Goal: Task Accomplishment & Management: Use online tool/utility

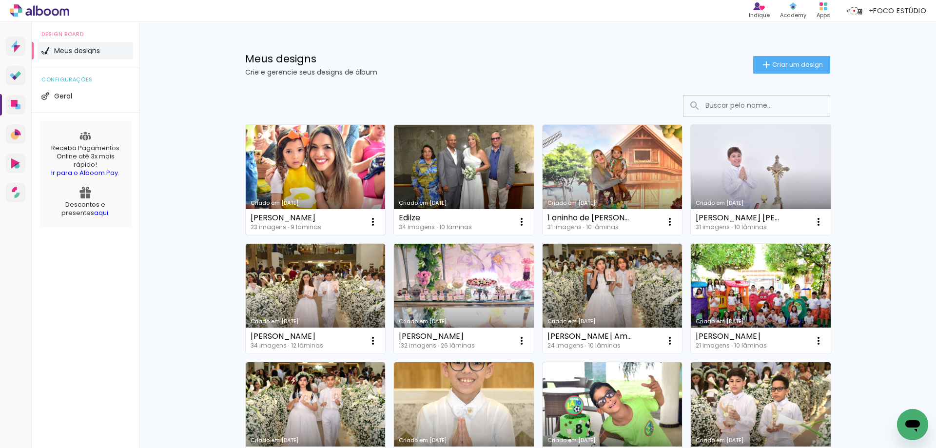
click at [291, 171] on link "Criado em [DATE]" at bounding box center [316, 180] width 140 height 110
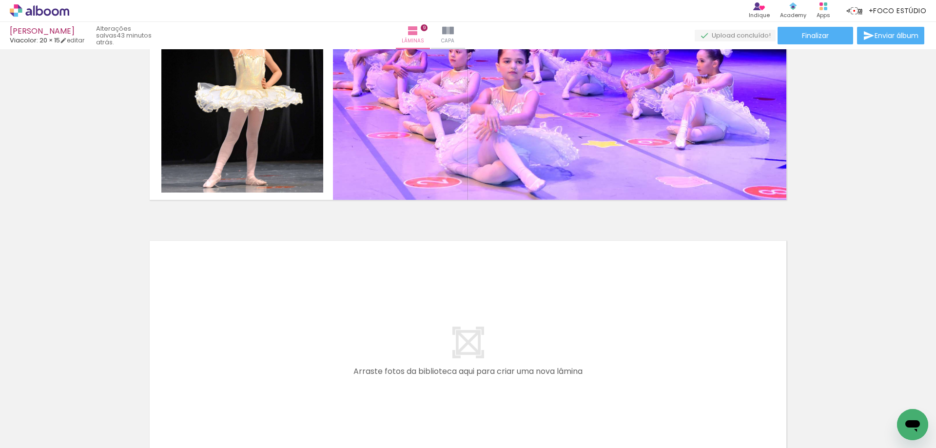
scroll to position [2387, 0]
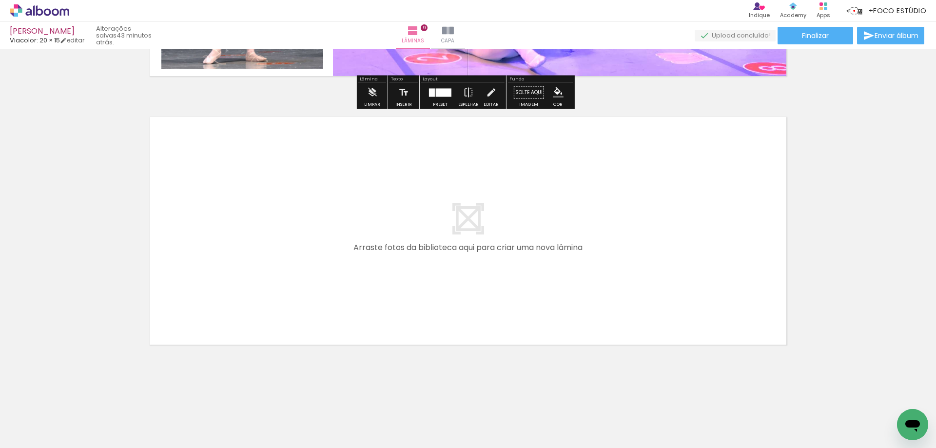
click at [25, 432] on span "Adicionar Fotos" at bounding box center [34, 435] width 29 height 11
click at [0, 0] on input "file" at bounding box center [0, 0] width 0 height 0
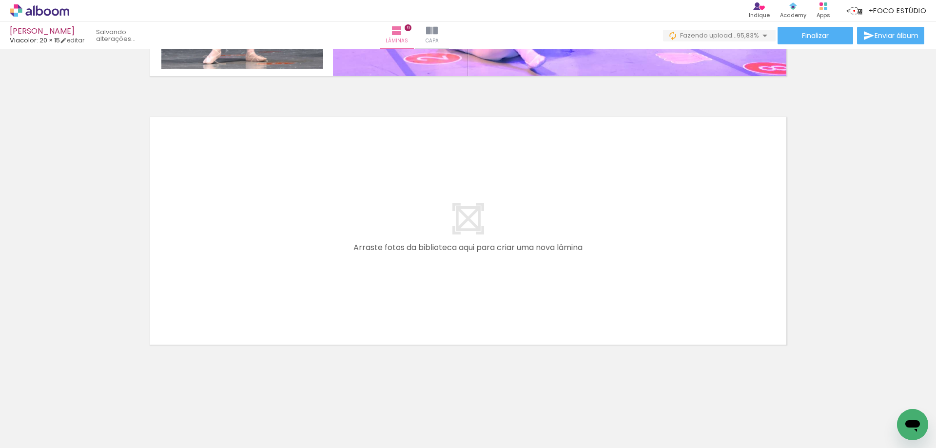
scroll to position [0, 457]
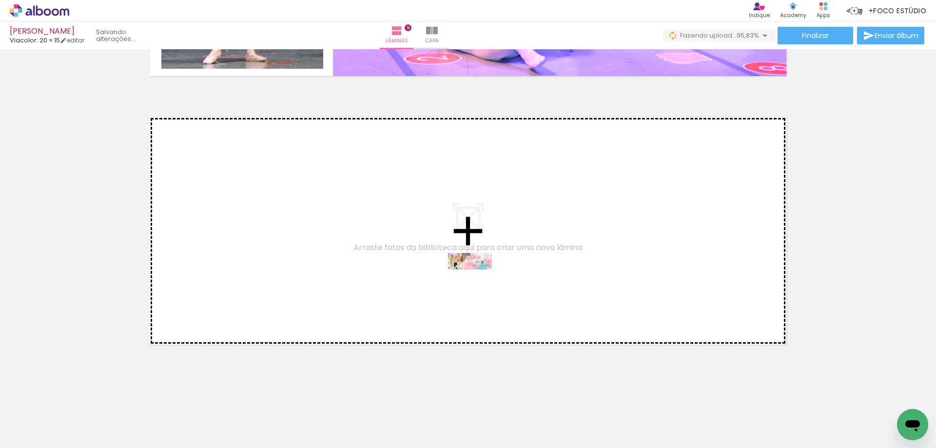
drag, startPoint x: 888, startPoint y: 418, endPoint x: 477, endPoint y: 282, distance: 432.6
click at [477, 282] on quentale-workspace at bounding box center [468, 224] width 936 height 448
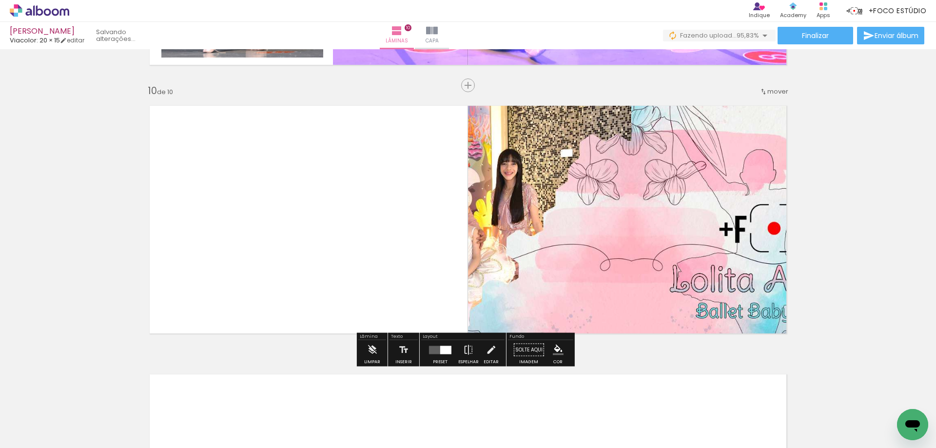
scroll to position [2400, 0]
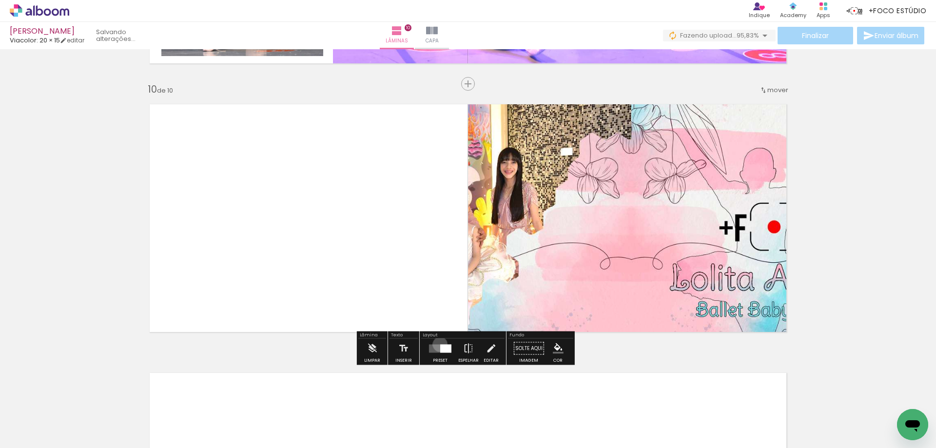
click at [440, 344] on div at bounding box center [445, 348] width 11 height 8
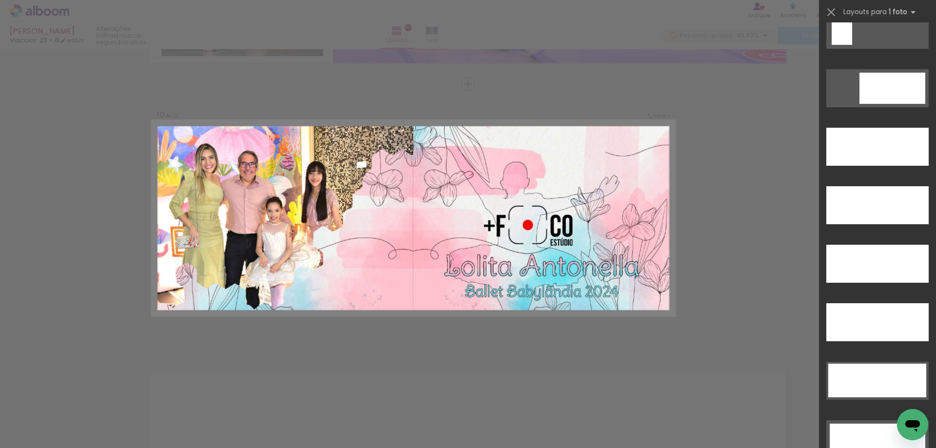
scroll to position [2686, 0]
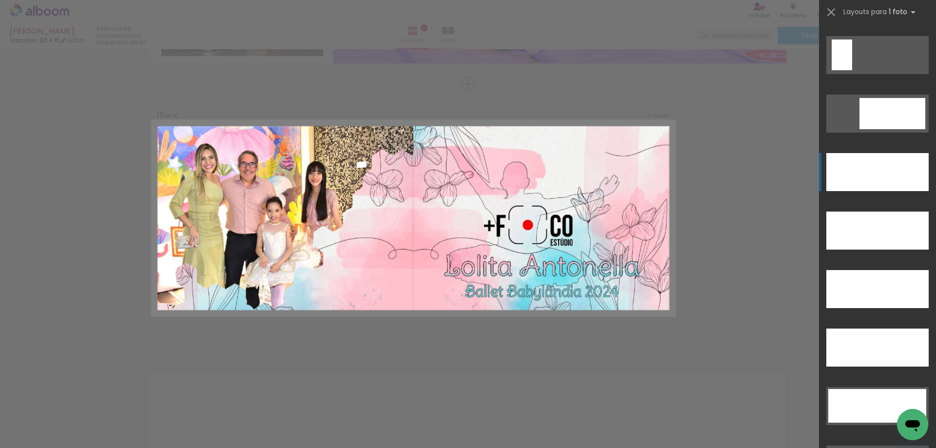
click at [863, 162] on div at bounding box center [878, 172] width 102 height 38
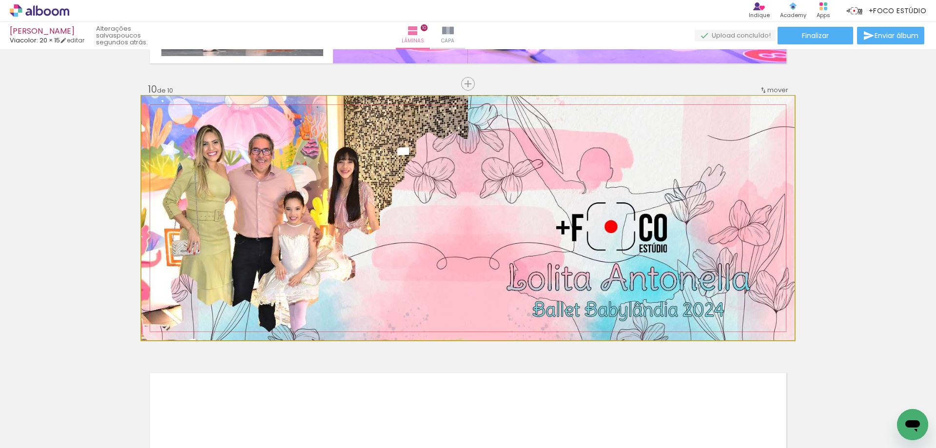
click at [464, 229] on quentale-photo at bounding box center [468, 218] width 654 height 244
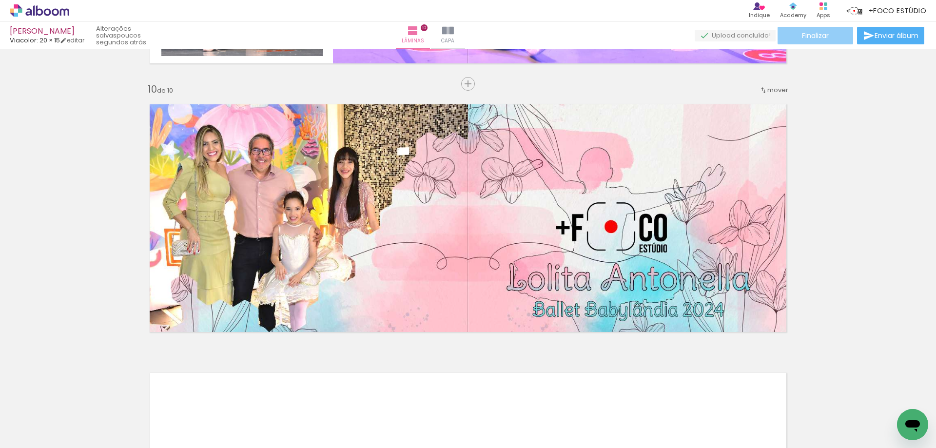
click at [821, 35] on span "Finalizar" at bounding box center [815, 35] width 27 height 7
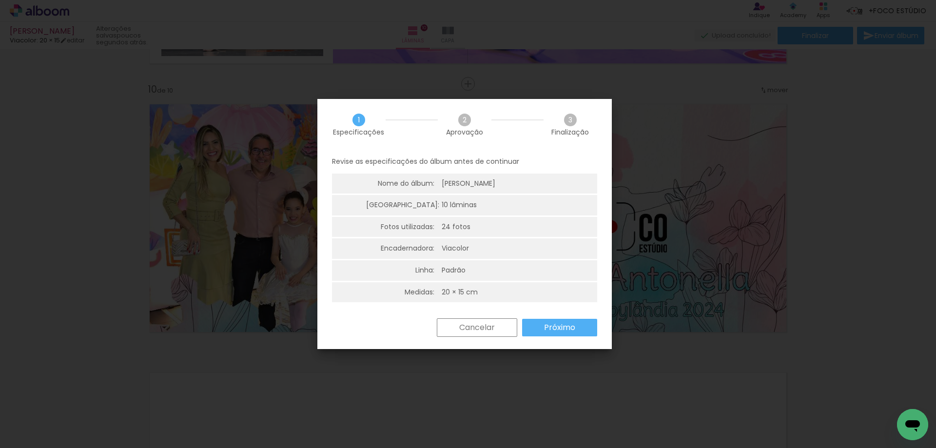
click at [0, 0] on slot "Próximo" at bounding box center [0, 0] width 0 height 0
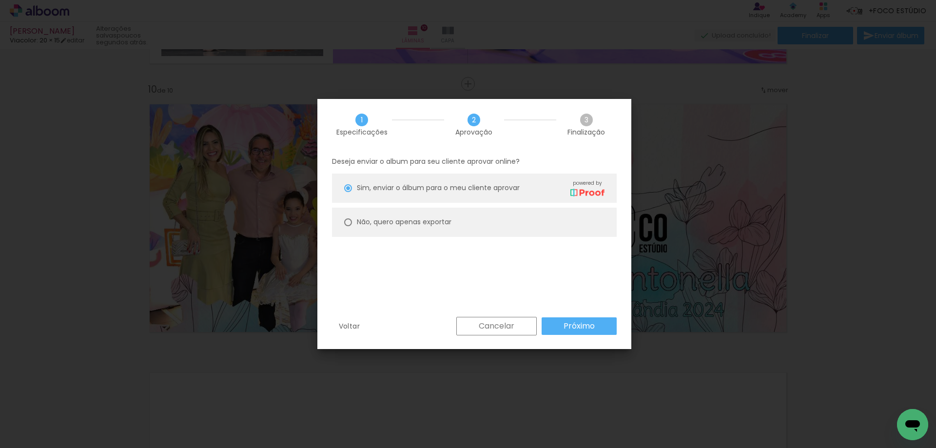
click at [0, 0] on slot "Não, quero apenas exportar" at bounding box center [0, 0] width 0 height 0
type paper-radio-button "on"
click at [579, 320] on paper-button "Próximo" at bounding box center [579, 326] width 75 height 18
type input "Alta, 300 DPI"
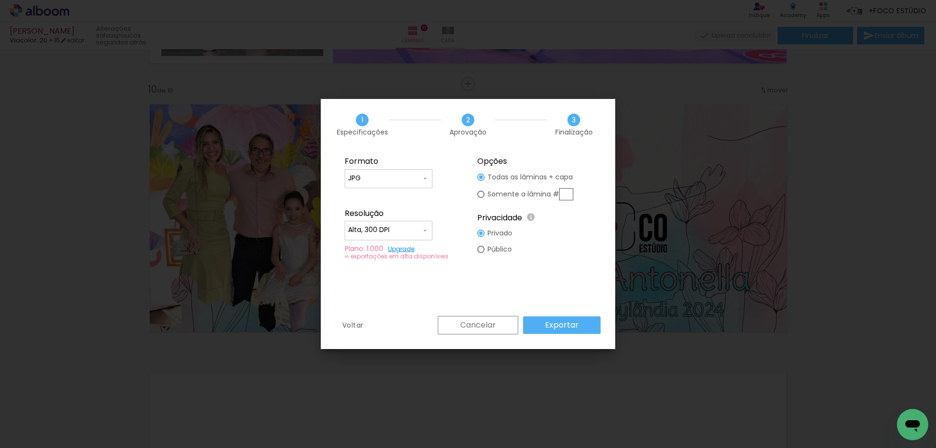
click at [568, 319] on paper-button "Exportar" at bounding box center [562, 326] width 78 height 18
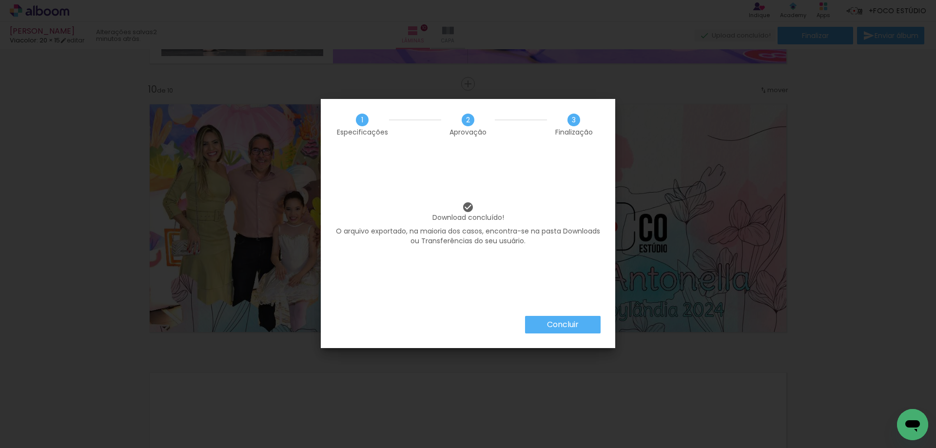
click at [0, 0] on slot "Concluir" at bounding box center [0, 0] width 0 height 0
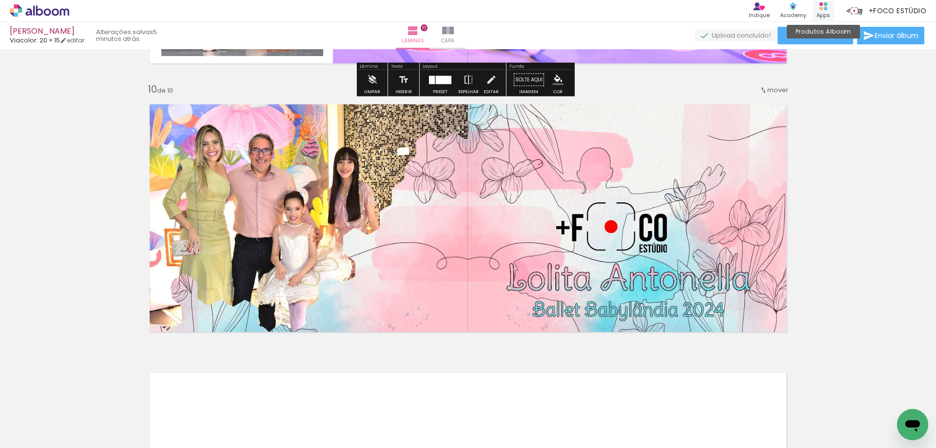
click at [825, 7] on icon at bounding box center [824, 6] width 8 height 8
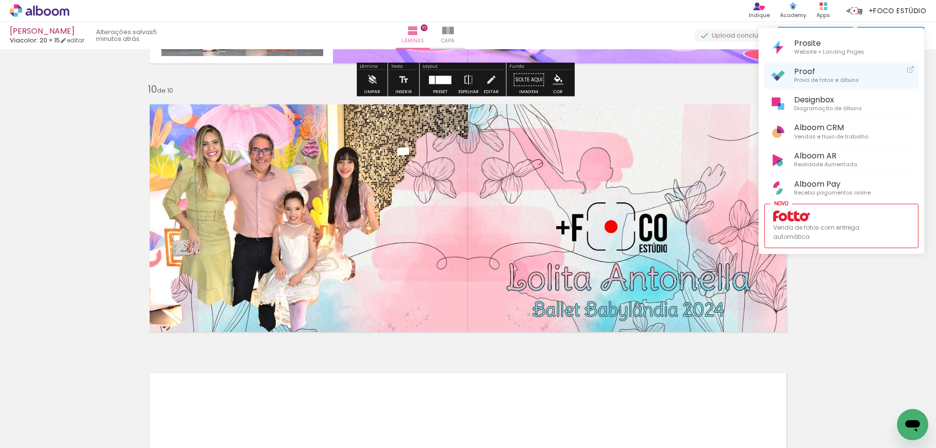
click at [798, 69] on span "Proof" at bounding box center [826, 71] width 65 height 9
